Goal: Task Accomplishment & Management: Use online tool/utility

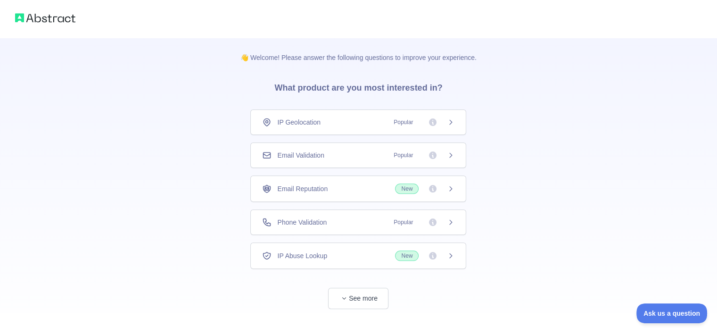
click at [344, 218] on div "Phone Validation Popular" at bounding box center [358, 221] width 192 height 9
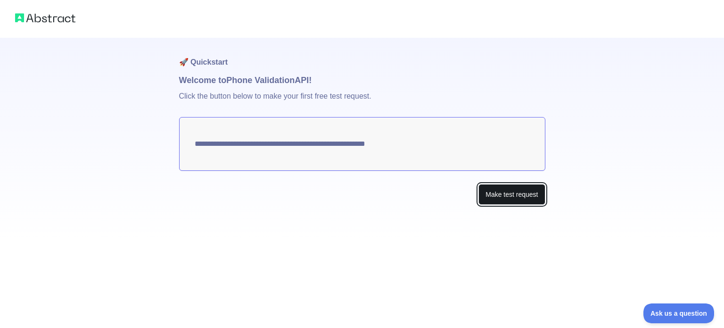
click at [490, 194] on button "Make test request" at bounding box center [511, 194] width 66 height 21
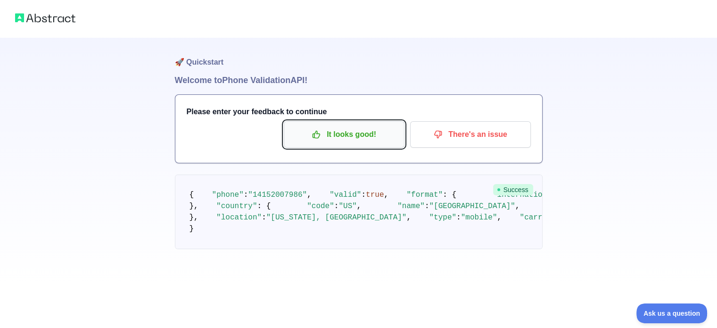
click at [331, 135] on p "It looks good!" at bounding box center [344, 134] width 107 height 16
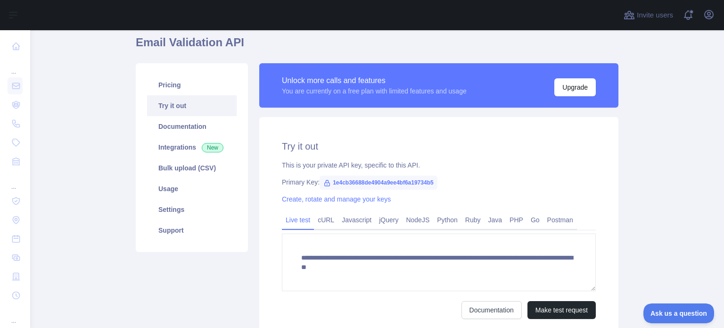
scroll to position [44, 0]
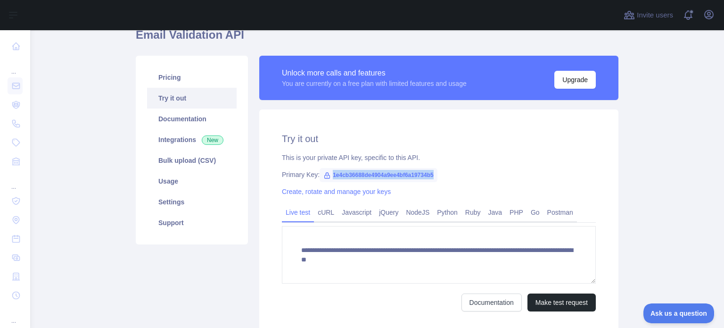
drag, startPoint x: 431, startPoint y: 173, endPoint x: 327, endPoint y: 166, distance: 104.9
click at [327, 166] on div "**********" at bounding box center [438, 221] width 359 height 224
copy span "1e4cb36688de4904a9ee4bf6a19734b5"
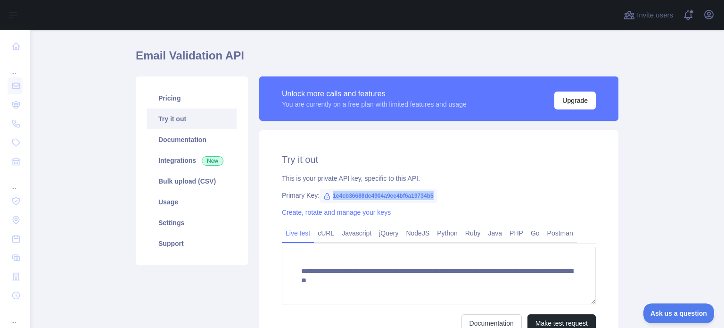
scroll to position [119, 0]
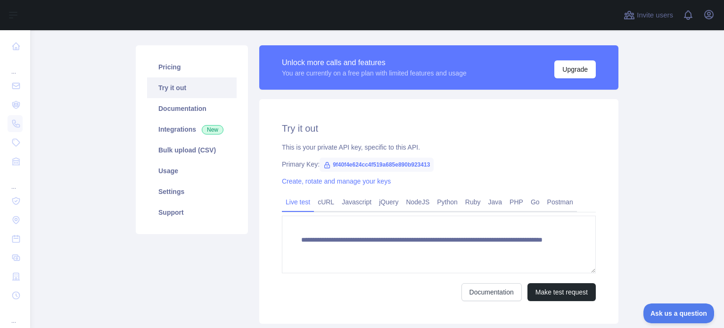
scroll to position [56, 0]
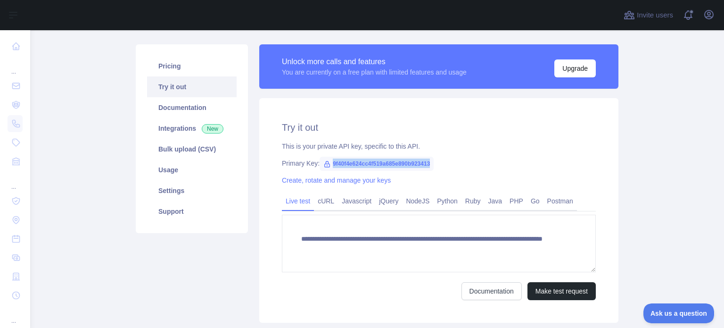
drag, startPoint x: 426, startPoint y: 162, endPoint x: 324, endPoint y: 161, distance: 101.8
click at [324, 161] on span "9f40f4e624cc4f519a685e890b923413" at bounding box center [377, 163] width 114 height 14
copy span "9f40f4e624cc4f519a685e890b923413"
